Goal: Task Accomplishment & Management: Complete application form

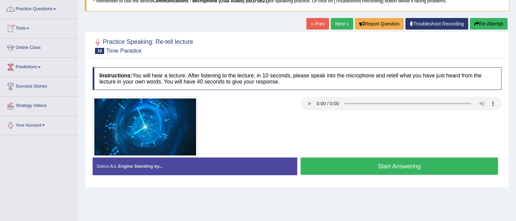
click at [56, 8] on link "Practice Questions" at bounding box center [38, 8] width 77 height 17
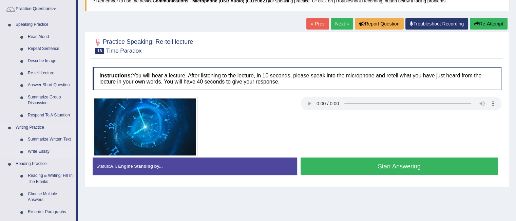
click at [40, 150] on link "Write Essay" at bounding box center [50, 152] width 51 height 12
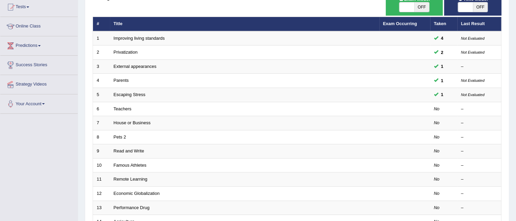
drag, startPoint x: 517, startPoint y: 16, endPoint x: 520, endPoint y: 53, distance: 36.4
click at [516, 53] on html "Toggle navigation Home Practice Questions Speaking Practice Read Aloud Repeat S…" at bounding box center [258, 35] width 516 height 221
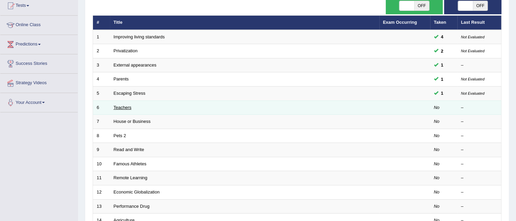
click at [120, 106] on link "Teachers" at bounding box center [123, 107] width 18 height 5
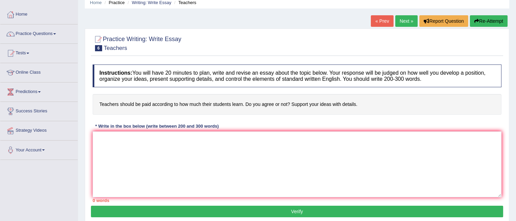
scroll to position [29, 0]
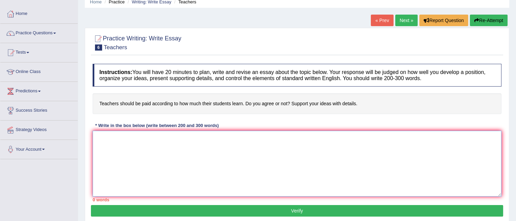
click at [149, 166] on textarea at bounding box center [297, 164] width 409 height 66
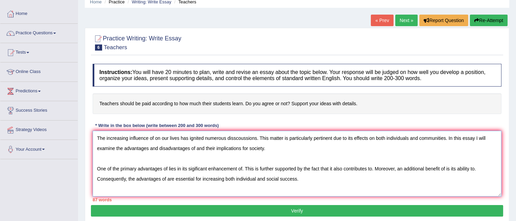
scroll to position [5, 0]
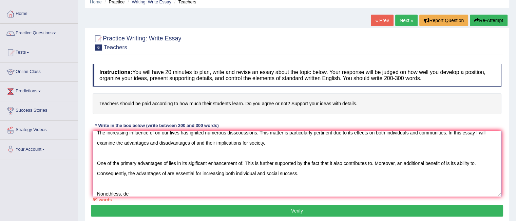
click at [111, 192] on textarea "The increasing influence of on our lives has ignited numerous disscoussions. Th…" at bounding box center [297, 164] width 409 height 66
click at [136, 191] on textarea "The increasing influence of on our lives has ignited numerous disscoussions. Th…" at bounding box center [297, 164] width 409 height 66
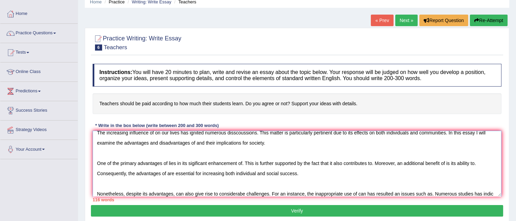
scroll to position [16, 0]
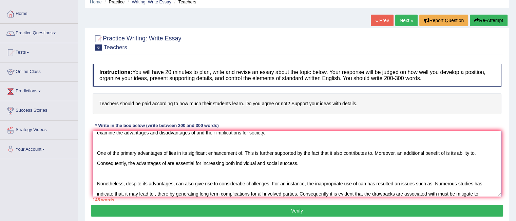
click at [454, 192] on textarea "The increasing influence of on our lives has ignited numerous disscoussions. Th…" at bounding box center [297, 164] width 409 height 66
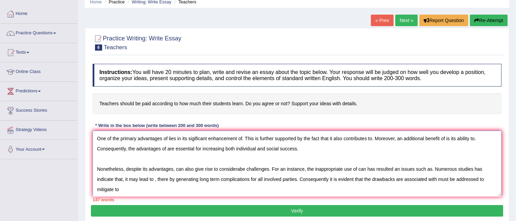
click at [113, 188] on textarea "The increasing influence of on our lives has ignited numerous disscoussions. Th…" at bounding box center [297, 164] width 409 height 66
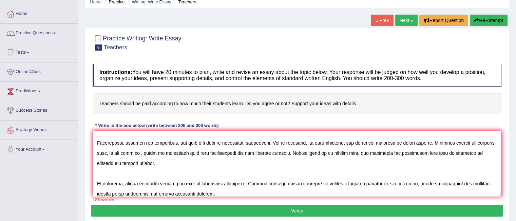
scroll to position [0, 0]
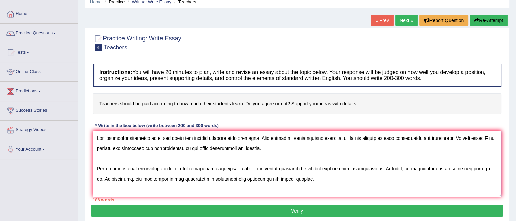
click at [153, 136] on textarea at bounding box center [297, 164] width 409 height 66
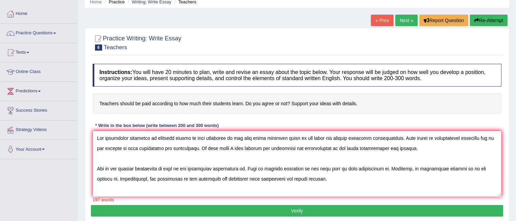
click at [333, 147] on textarea at bounding box center [297, 164] width 409 height 66
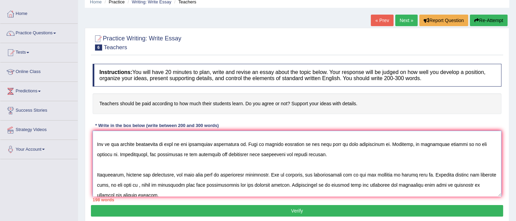
scroll to position [26, 0]
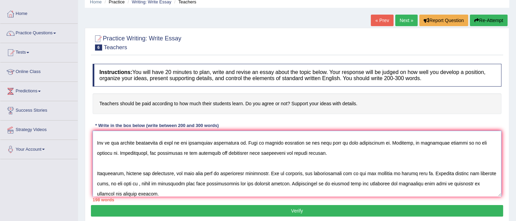
click at [164, 139] on textarea at bounding box center [297, 164] width 409 height 66
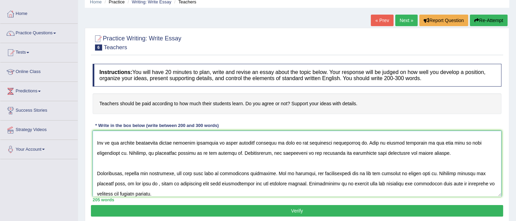
click at [163, 141] on textarea at bounding box center [297, 164] width 409 height 66
click at [283, 143] on textarea at bounding box center [297, 164] width 409 height 66
click at [352, 141] on textarea at bounding box center [297, 164] width 409 height 66
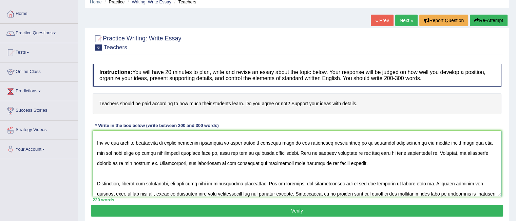
click at [448, 143] on textarea at bounding box center [297, 164] width 409 height 66
click at [427, 142] on textarea at bounding box center [297, 164] width 409 height 66
click at [453, 142] on textarea at bounding box center [297, 164] width 409 height 66
click at [235, 153] on textarea at bounding box center [297, 164] width 409 height 66
click at [286, 153] on textarea at bounding box center [297, 164] width 409 height 66
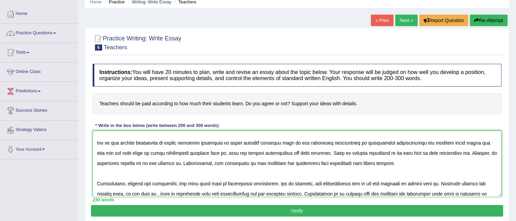
click at [432, 151] on textarea at bounding box center [297, 164] width 409 height 66
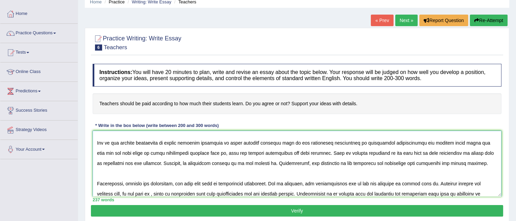
click at [432, 151] on textarea at bounding box center [297, 164] width 409 height 66
click at [109, 162] on textarea at bounding box center [297, 164] width 409 height 66
click at [230, 162] on textarea at bounding box center [297, 164] width 409 height 66
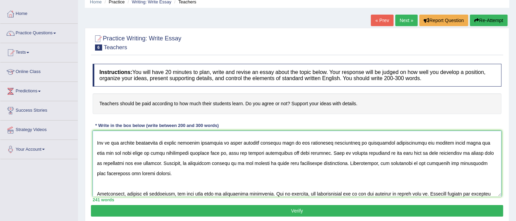
click at [377, 160] on textarea at bounding box center [297, 164] width 409 height 66
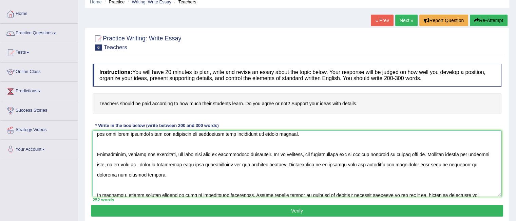
scroll to position [67, 0]
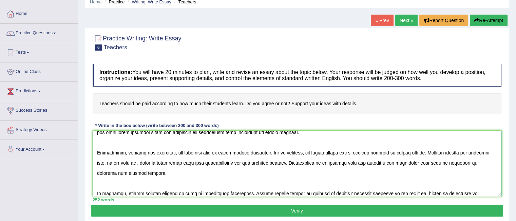
click at [175, 150] on textarea at bounding box center [297, 164] width 409 height 66
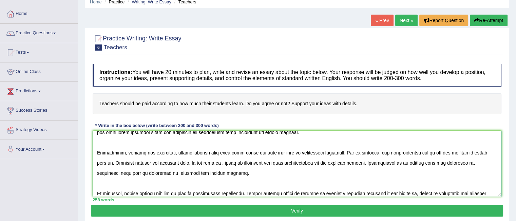
click at [437, 150] on textarea at bounding box center [297, 164] width 409 height 66
click at [128, 162] on textarea at bounding box center [297, 164] width 409 height 66
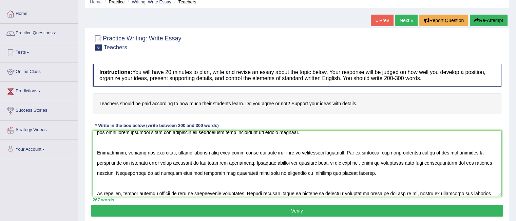
click at [354, 163] on textarea at bounding box center [297, 164] width 409 height 66
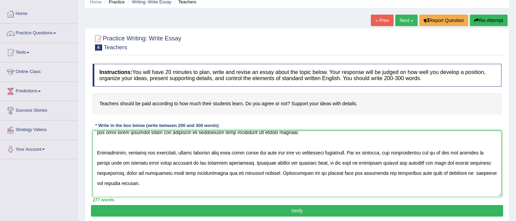
click at [404, 171] on textarea at bounding box center [297, 164] width 409 height 66
click at [457, 172] on textarea at bounding box center [297, 164] width 409 height 66
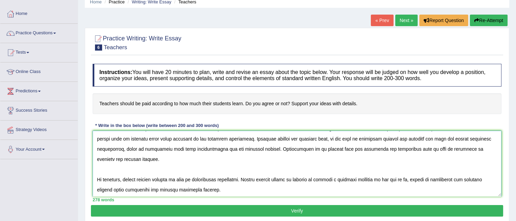
scroll to position [91, 0]
click at [122, 178] on textarea at bounding box center [297, 164] width 409 height 66
click at [123, 178] on textarea at bounding box center [297, 164] width 409 height 66
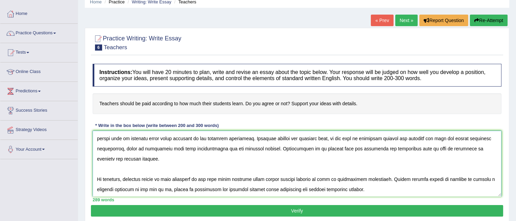
type textarea "The increasing influence of teachers should be paid according to how much their…"
click at [302, 210] on button "Verify" at bounding box center [297, 211] width 412 height 12
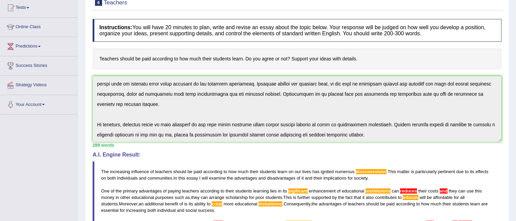
scroll to position [12, 0]
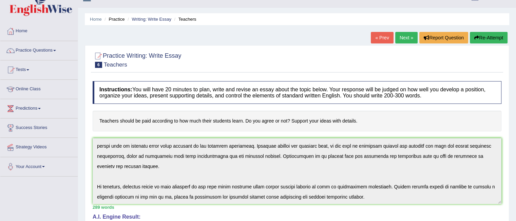
click at [404, 36] on link "Next »" at bounding box center [407, 38] width 22 height 12
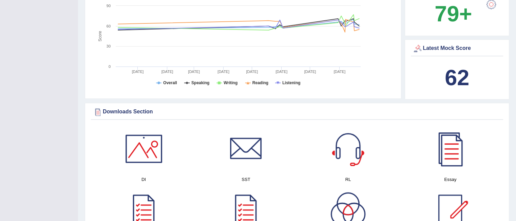
scroll to position [240, 0]
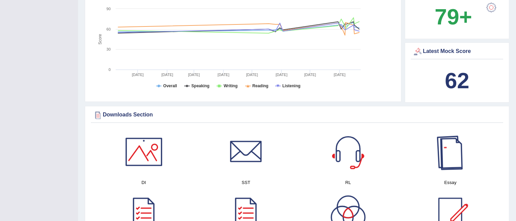
click at [455, 150] on div at bounding box center [451, 152] width 48 height 48
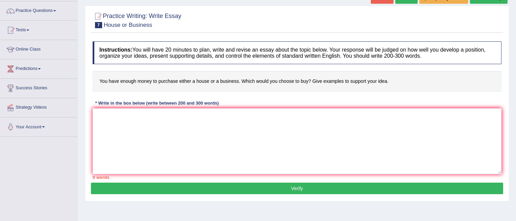
scroll to position [52, 0]
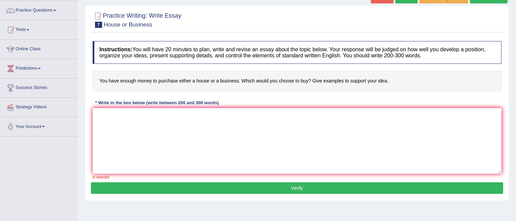
click at [516, 69] on html "Toggle navigation Home Practice Questions Speaking Practice Read Aloud Repeat S…" at bounding box center [258, 58] width 516 height 221
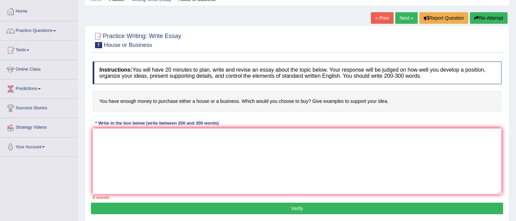
scroll to position [31, 0]
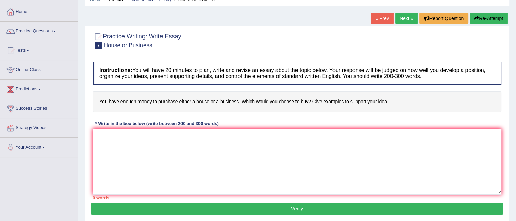
click at [404, 17] on link "Next »" at bounding box center [407, 19] width 22 height 12
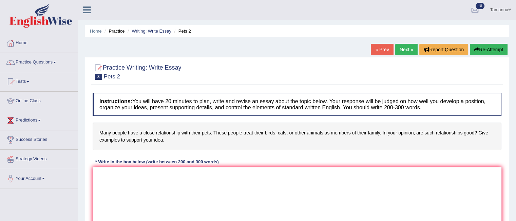
click at [405, 50] on link "Next »" at bounding box center [407, 50] width 22 height 12
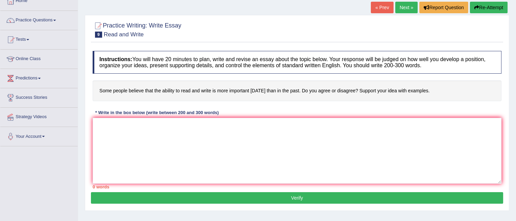
scroll to position [43, 0]
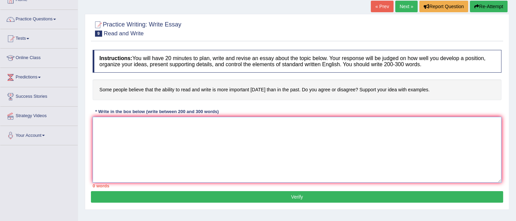
click at [156, 134] on textarea at bounding box center [297, 150] width 409 height 66
type textarea "The increasing influence of on our lives has ignited an issues such as"
